Goal: Check status: Check status

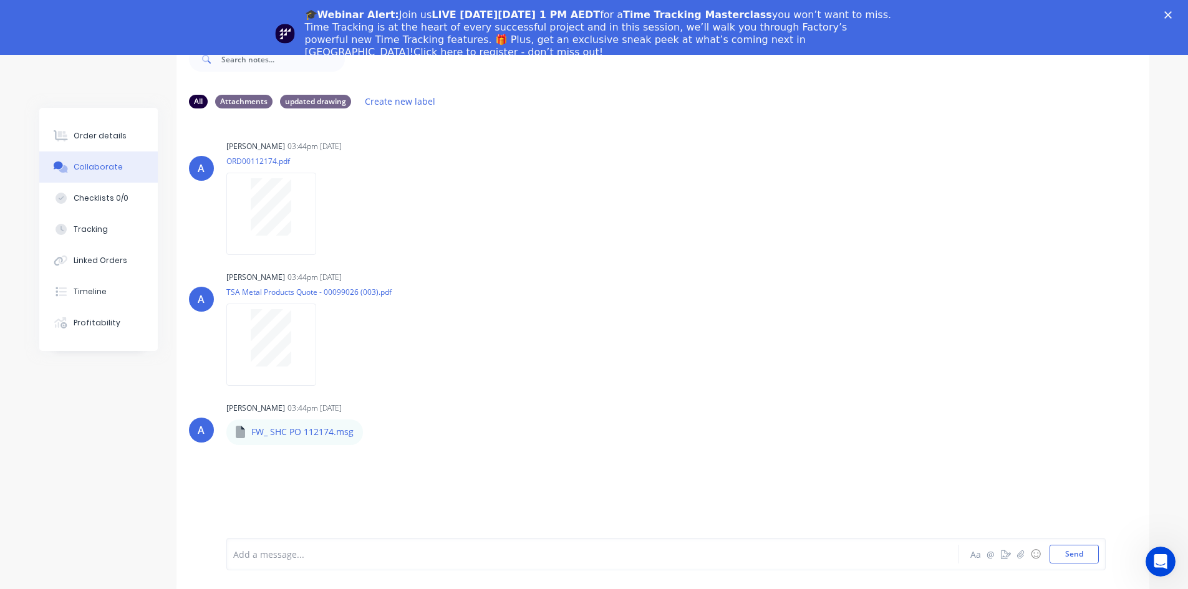
click at [1171, 12] on icon "Close" at bounding box center [1167, 14] width 7 height 7
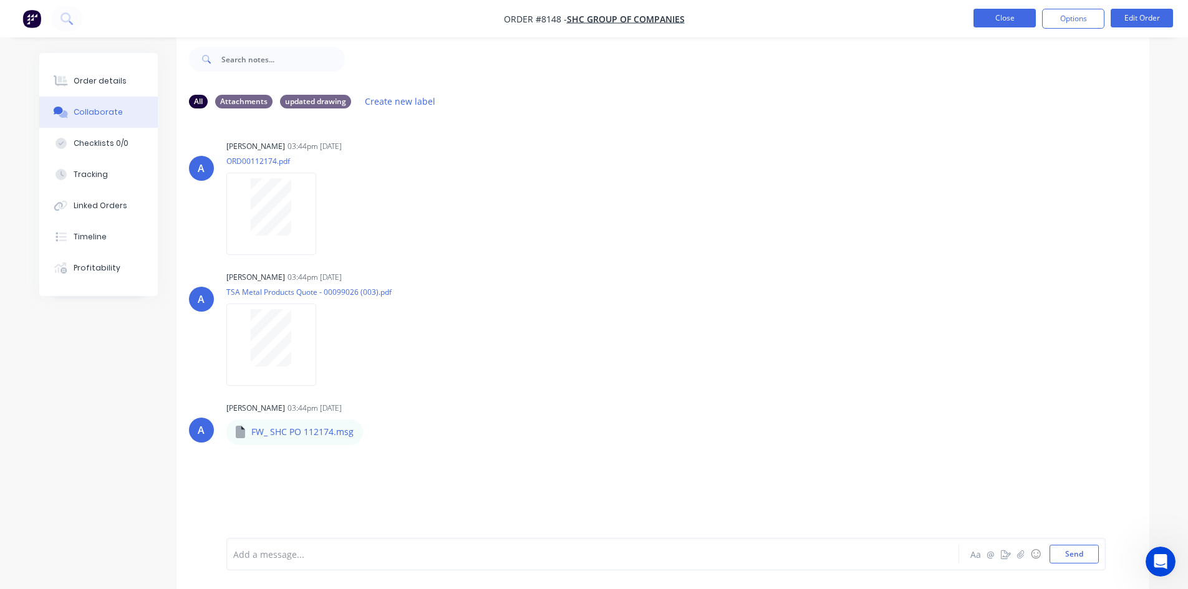
scroll to position [19, 0]
click at [1012, 19] on button "Close" at bounding box center [1004, 18] width 62 height 19
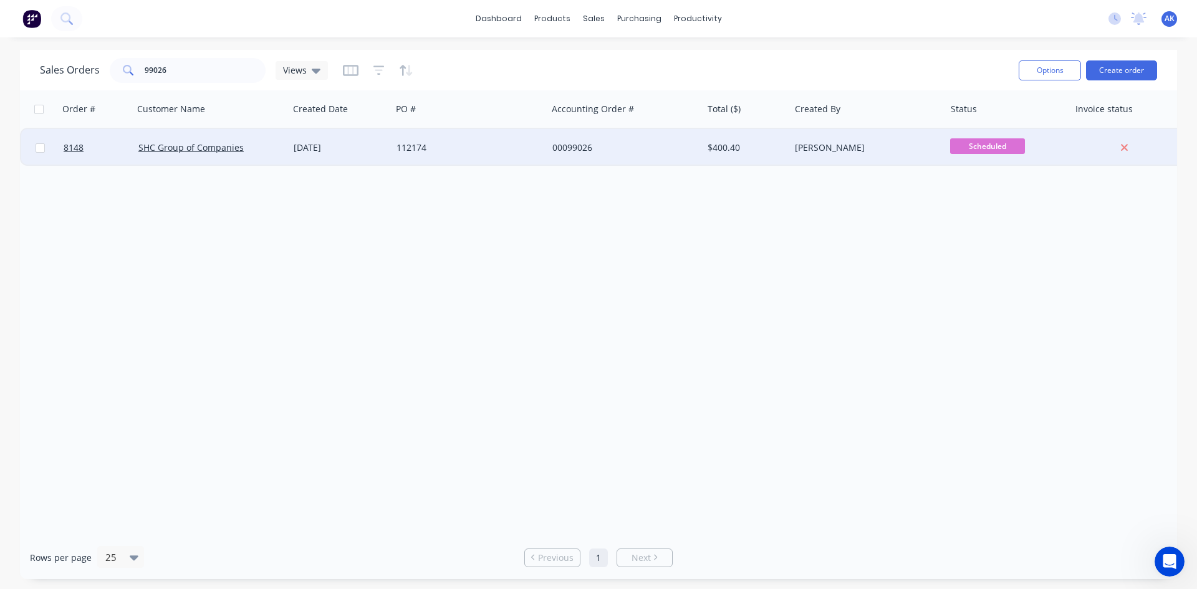
click at [344, 149] on div "[DATE]" at bounding box center [340, 148] width 93 height 12
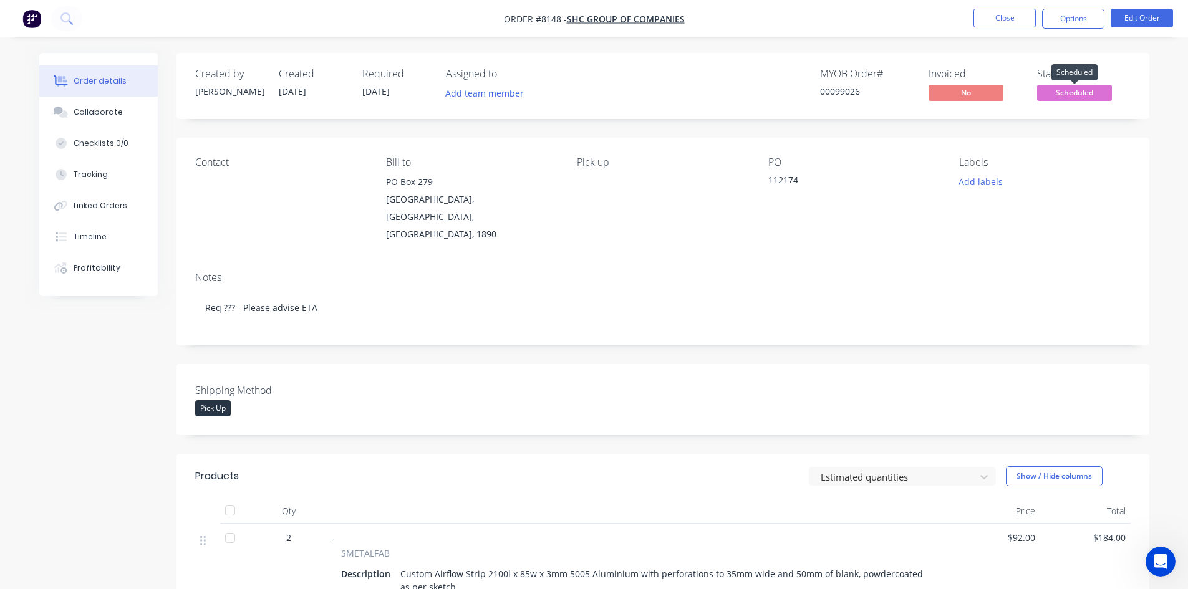
click at [1050, 93] on span "Scheduled" at bounding box center [1074, 93] width 75 height 16
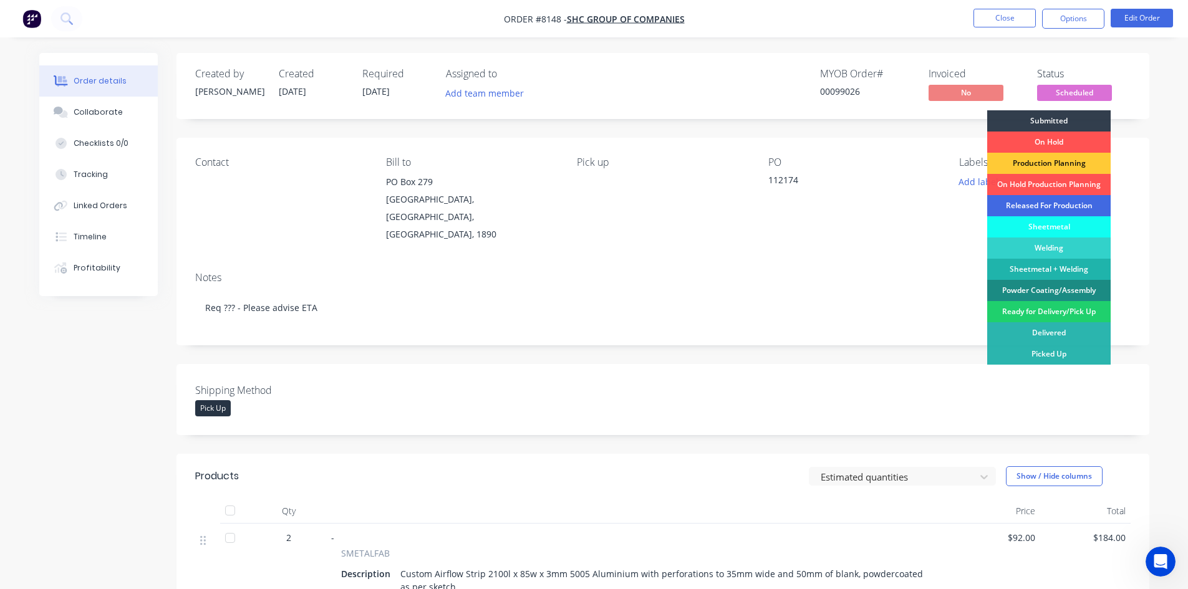
click at [1047, 199] on div "Released For Production" at bounding box center [1048, 205] width 123 height 21
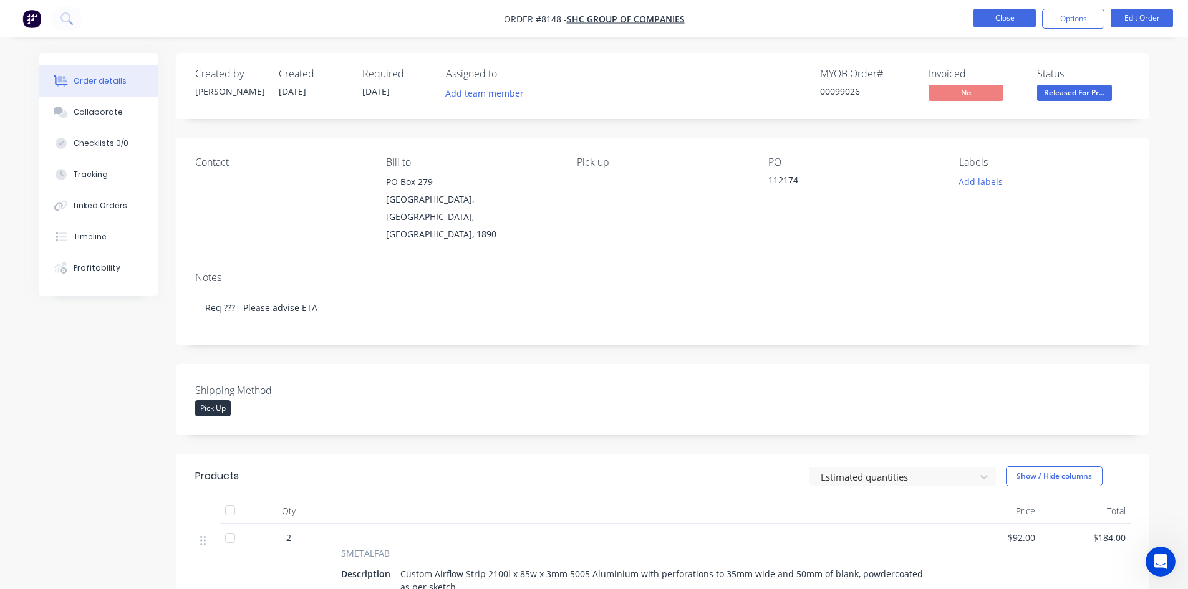
click at [1004, 11] on button "Close" at bounding box center [1004, 18] width 62 height 19
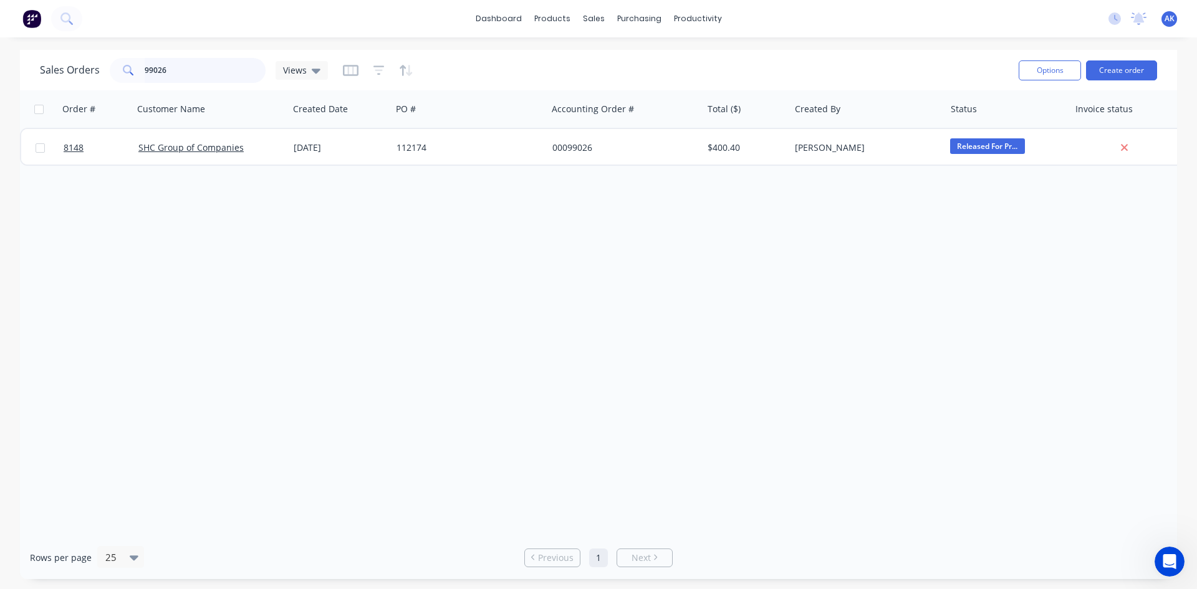
click at [186, 72] on input "99026" at bounding box center [206, 70] width 122 height 25
type input "99150"
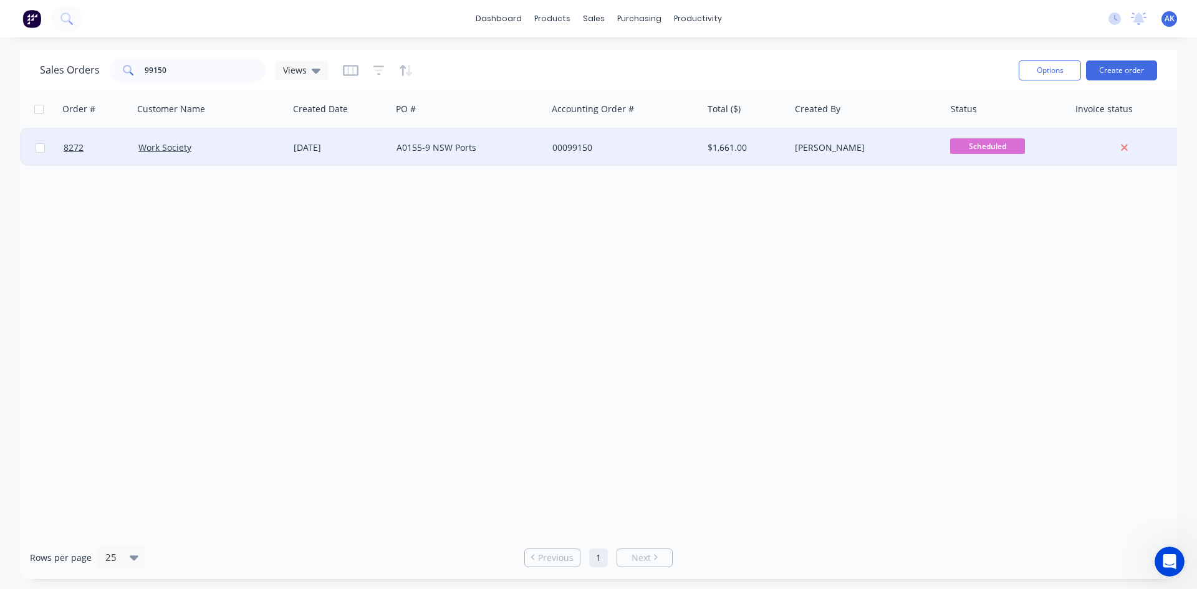
click at [338, 154] on div "[DATE]" at bounding box center [340, 147] width 103 height 37
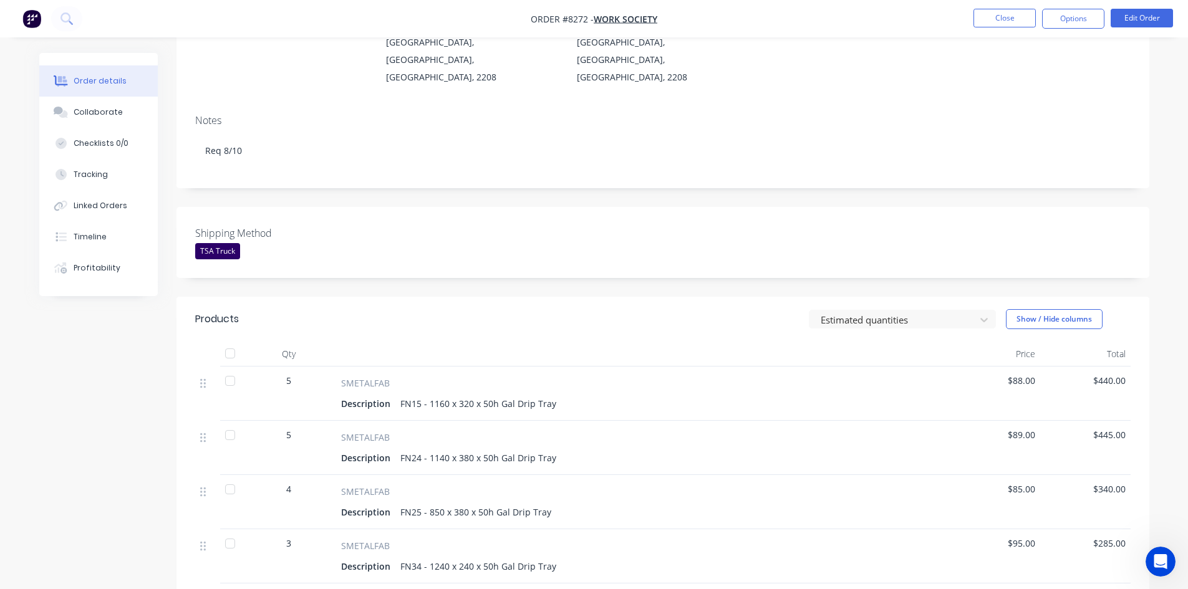
scroll to position [187, 0]
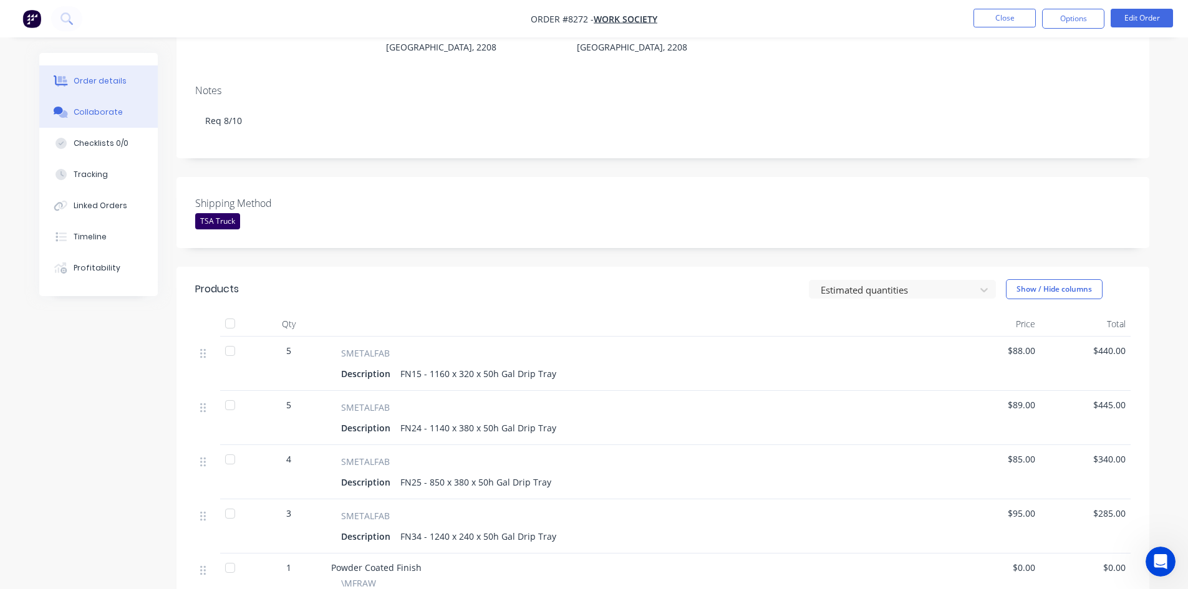
click at [86, 112] on div "Collaborate" at bounding box center [98, 112] width 49 height 11
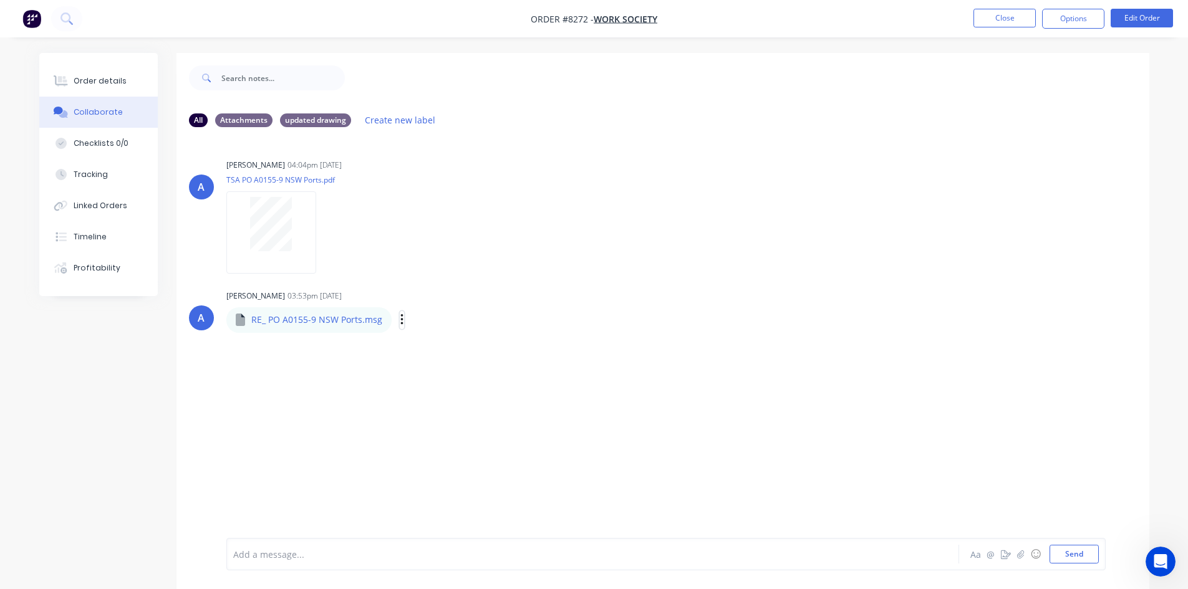
click at [401, 319] on icon "button" at bounding box center [402, 320] width 4 height 14
click at [449, 349] on button "Download" at bounding box center [483, 353] width 140 height 28
click at [111, 77] on div "Order details" at bounding box center [100, 80] width 53 height 11
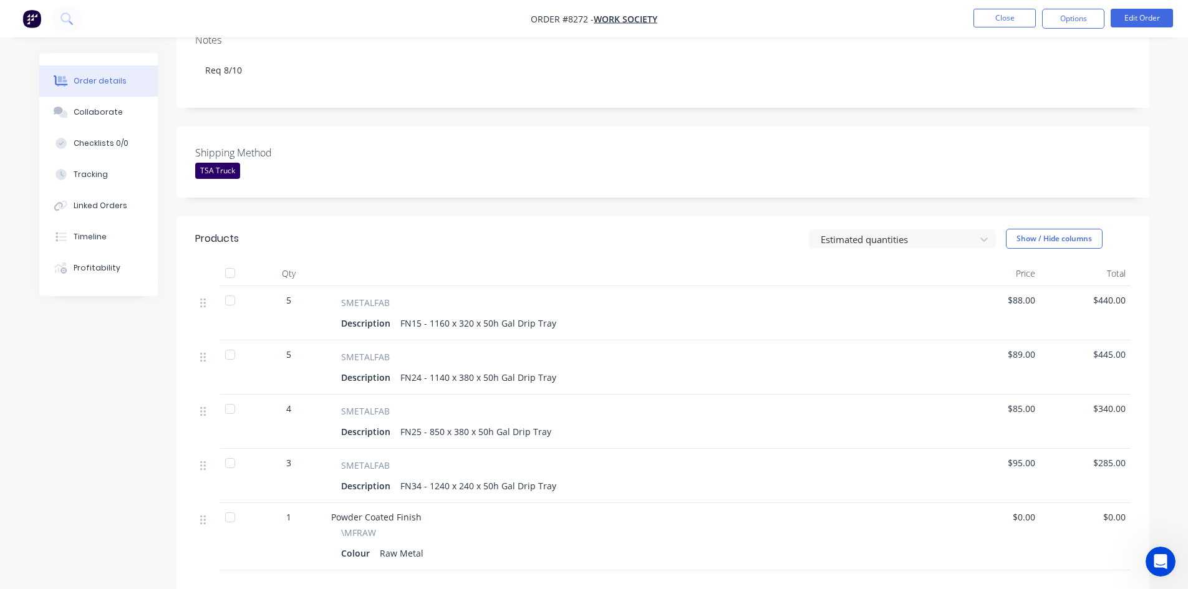
scroll to position [249, 0]
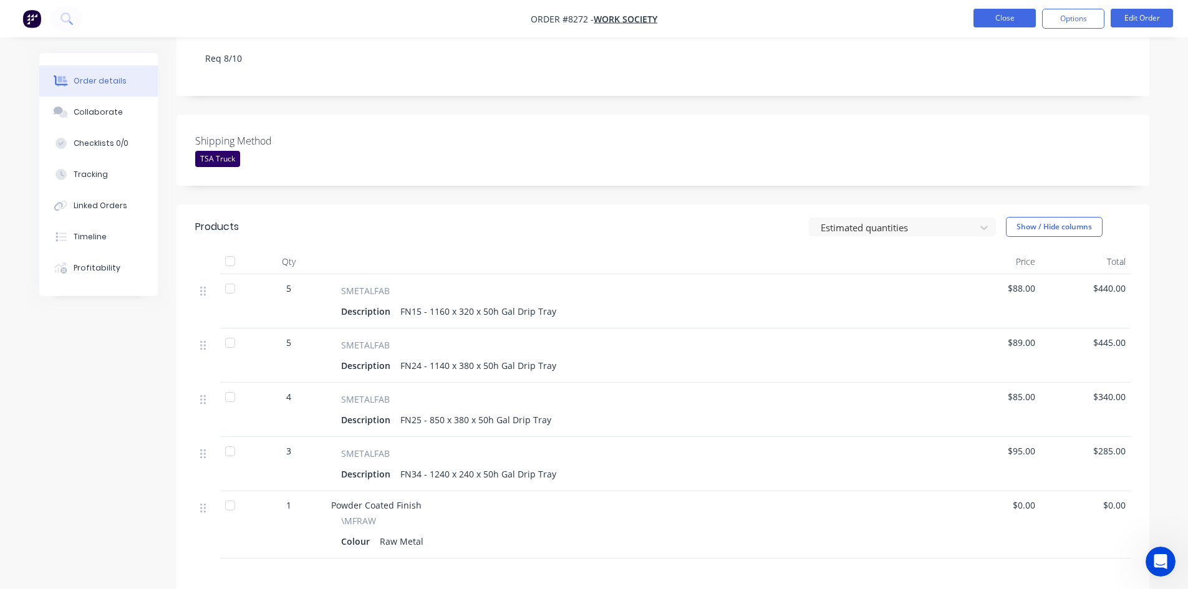
click at [1005, 18] on button "Close" at bounding box center [1004, 18] width 62 height 19
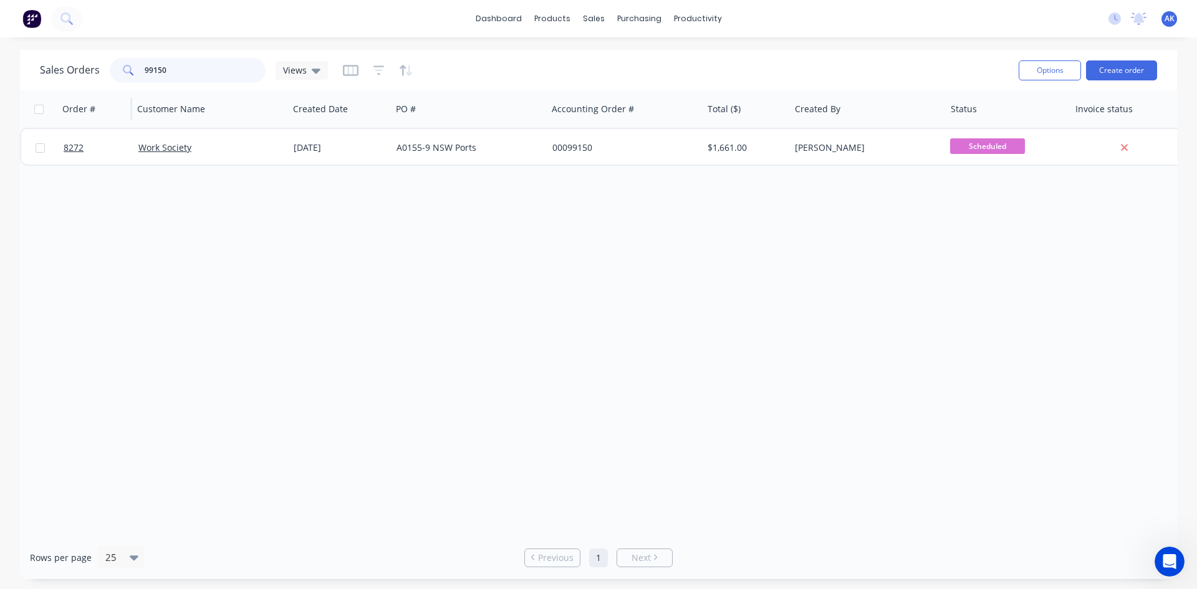
drag, startPoint x: 185, startPoint y: 68, endPoint x: 67, endPoint y: 91, distance: 120.1
click at [67, 91] on div "Sales Orders 99150 Views Options Create order Order # Customer Name Created Dat…" at bounding box center [598, 314] width 1157 height 529
type input "98924"
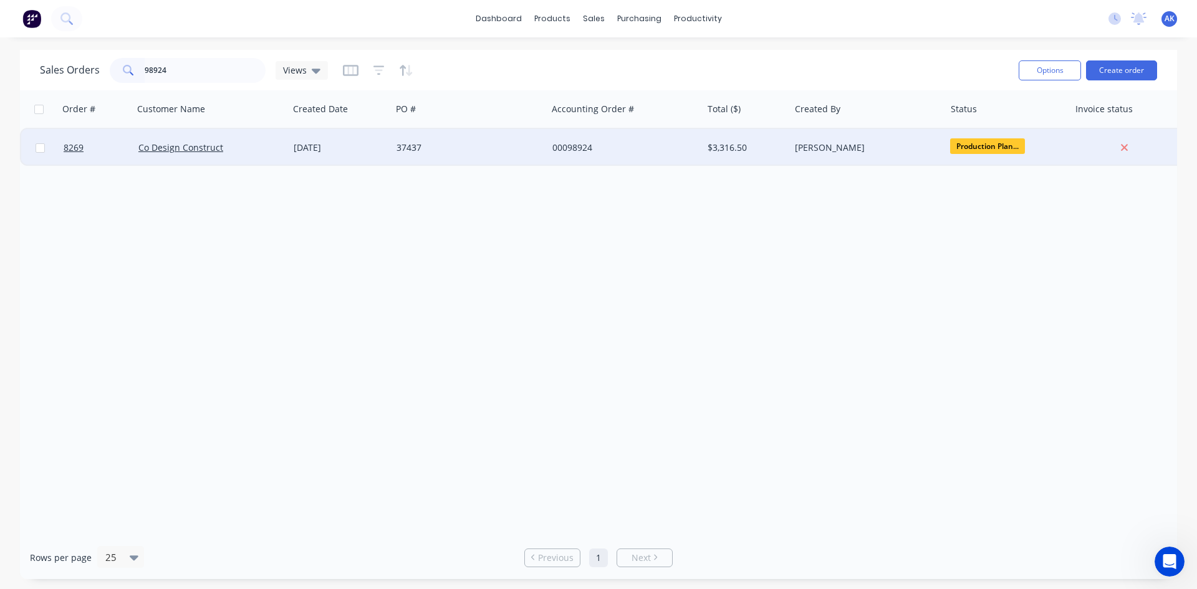
click at [350, 142] on div "[DATE]" at bounding box center [340, 148] width 93 height 12
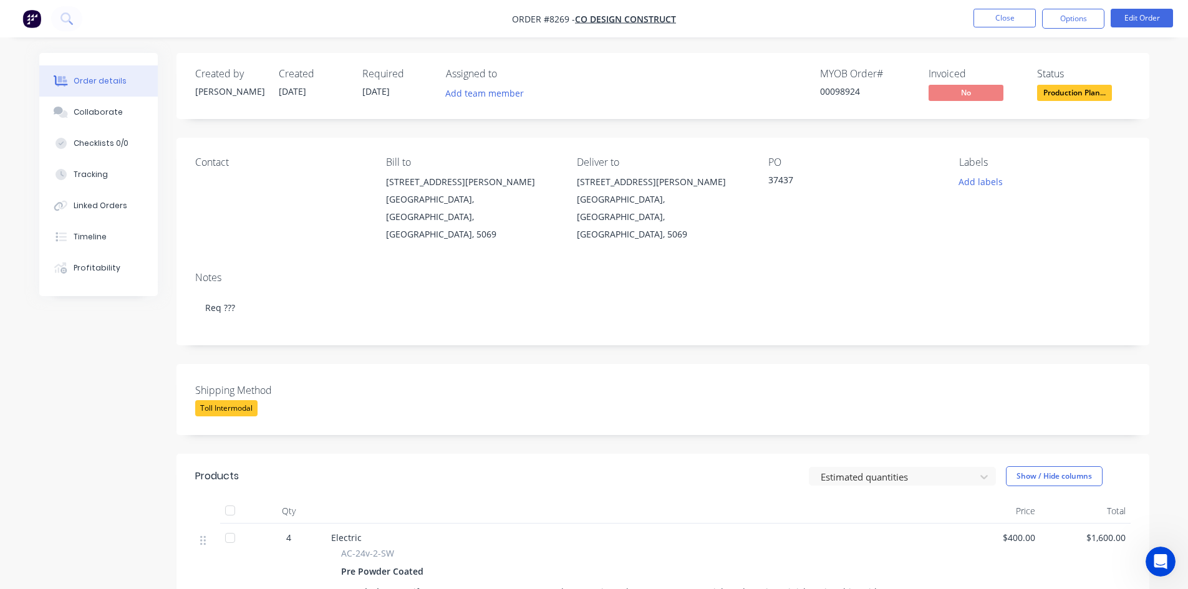
click at [1067, 87] on span "Production Plan..." at bounding box center [1074, 93] width 75 height 16
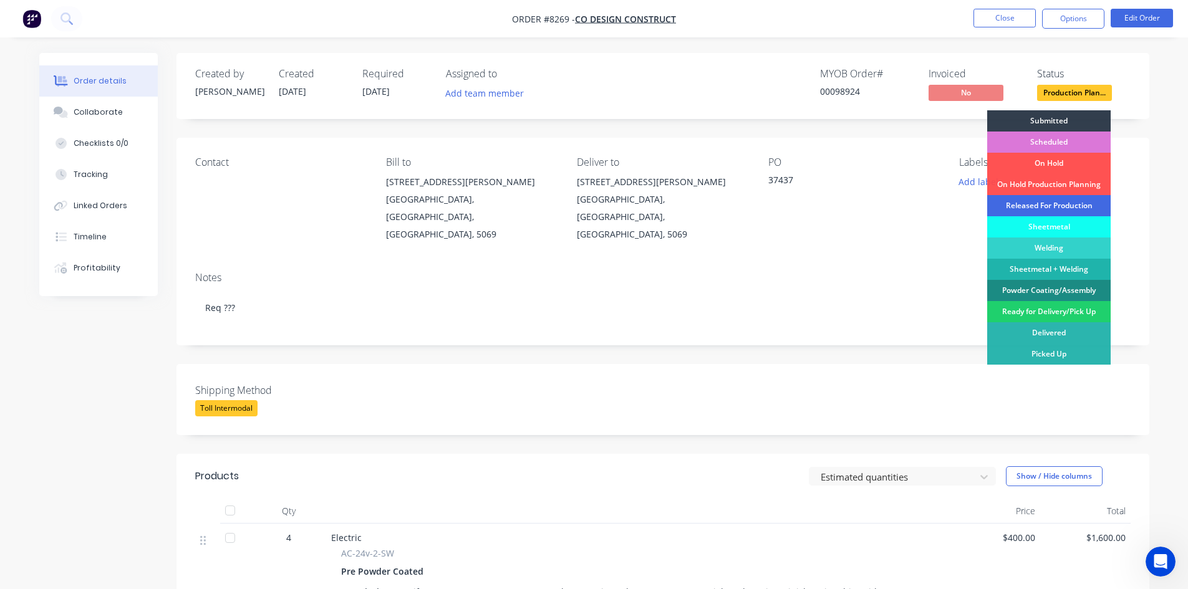
click at [1059, 203] on div "Released For Production" at bounding box center [1048, 205] width 123 height 21
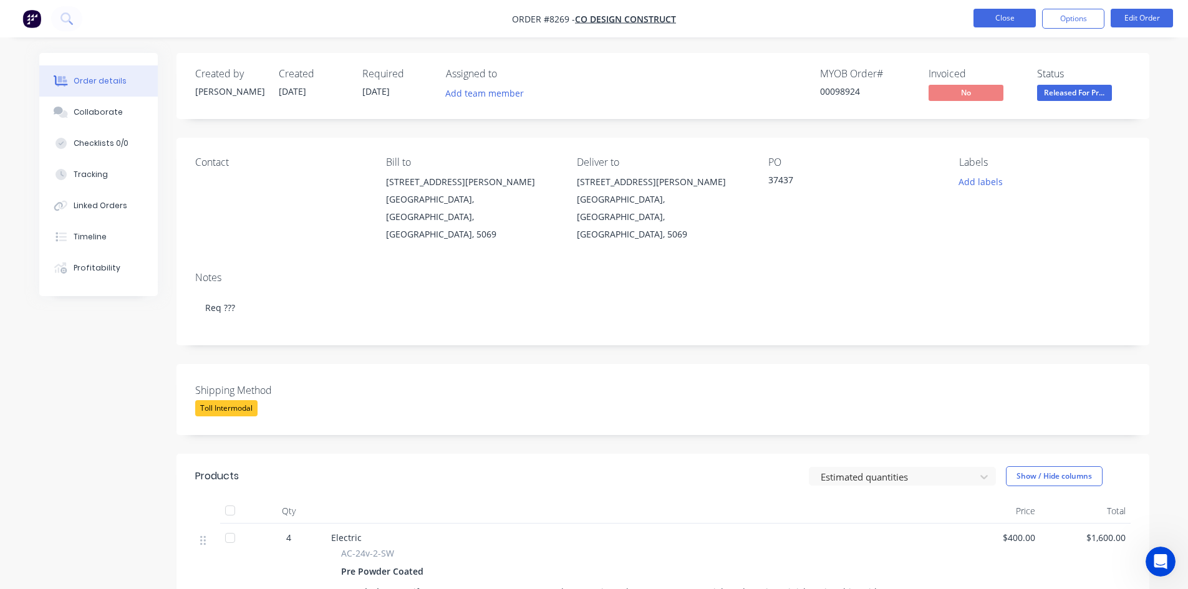
click at [1005, 12] on button "Close" at bounding box center [1004, 18] width 62 height 19
